Goal: Check status: Check status

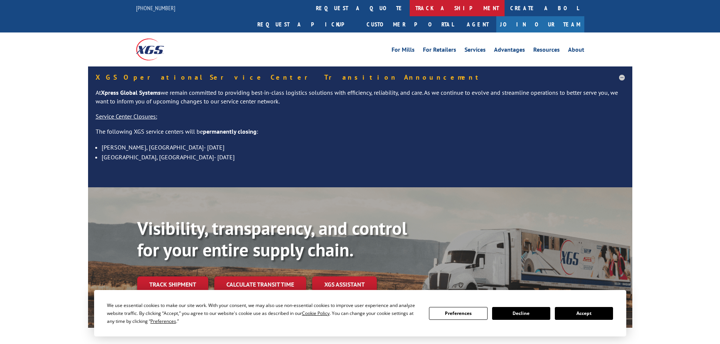
click at [410, 7] on link "track a shipment" at bounding box center [457, 8] width 95 height 16
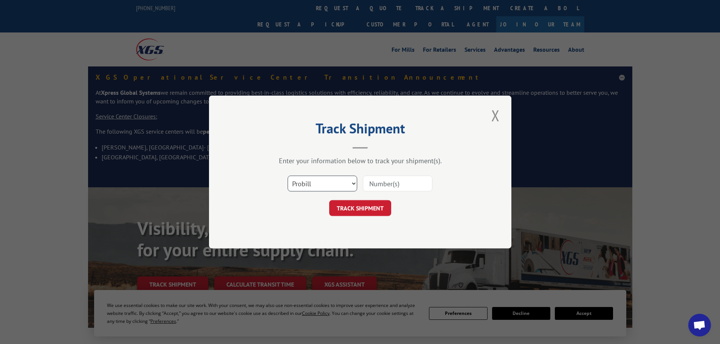
click at [314, 183] on select "Select category... Probill BOL PO" at bounding box center [323, 184] width 70 height 16
select select "po"
click at [288, 176] on select "Select category... Probill BOL PO" at bounding box center [323, 184] width 70 height 16
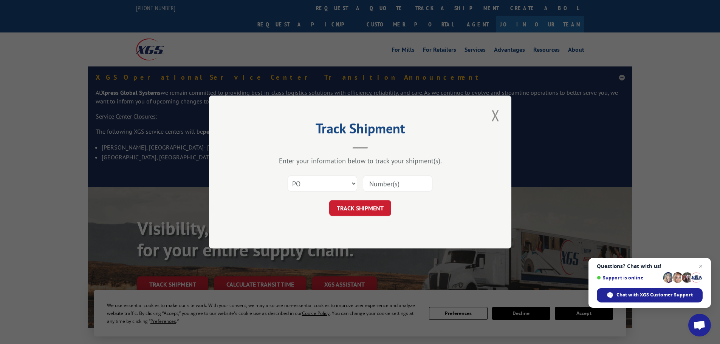
click at [370, 187] on input at bounding box center [398, 184] width 70 height 16
paste input "10543181"
type input "10543181"
click at [351, 211] on button "TRACK SHIPMENT" at bounding box center [360, 208] width 62 height 16
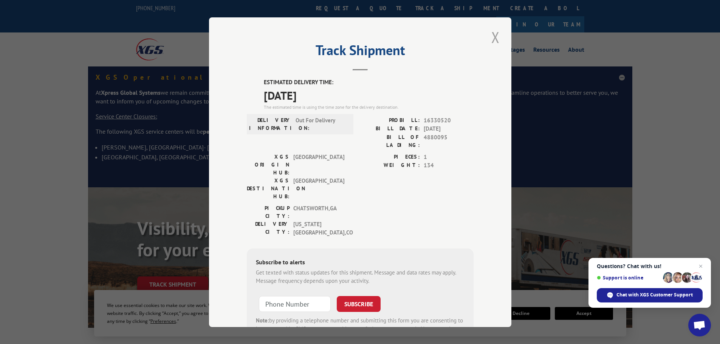
drag, startPoint x: 491, startPoint y: 36, endPoint x: 422, endPoint y: 32, distance: 68.9
click at [489, 36] on button "Close modal" at bounding box center [495, 37] width 13 height 21
